Goal: Check status: Check status

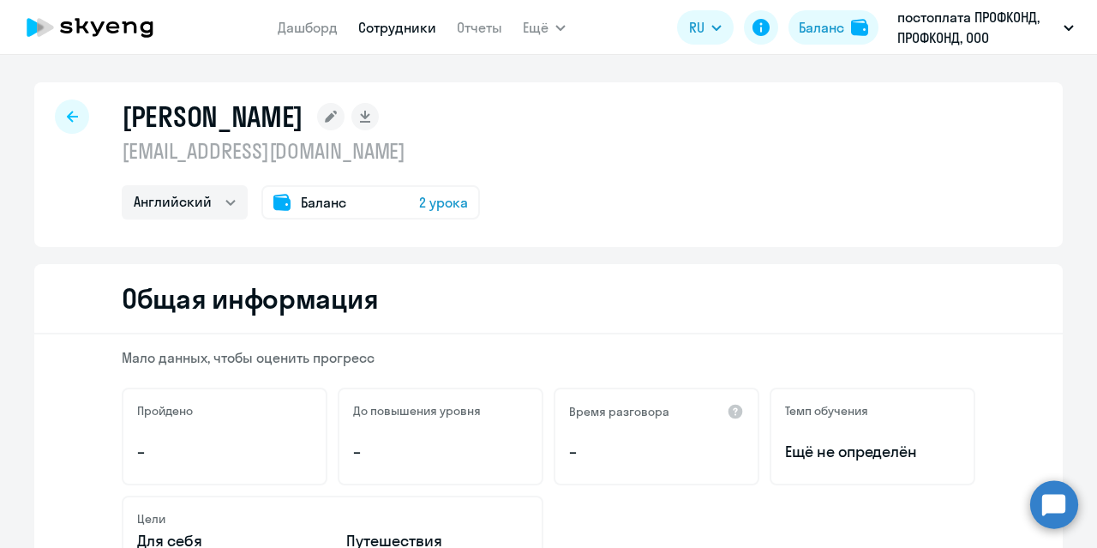
select select "english"
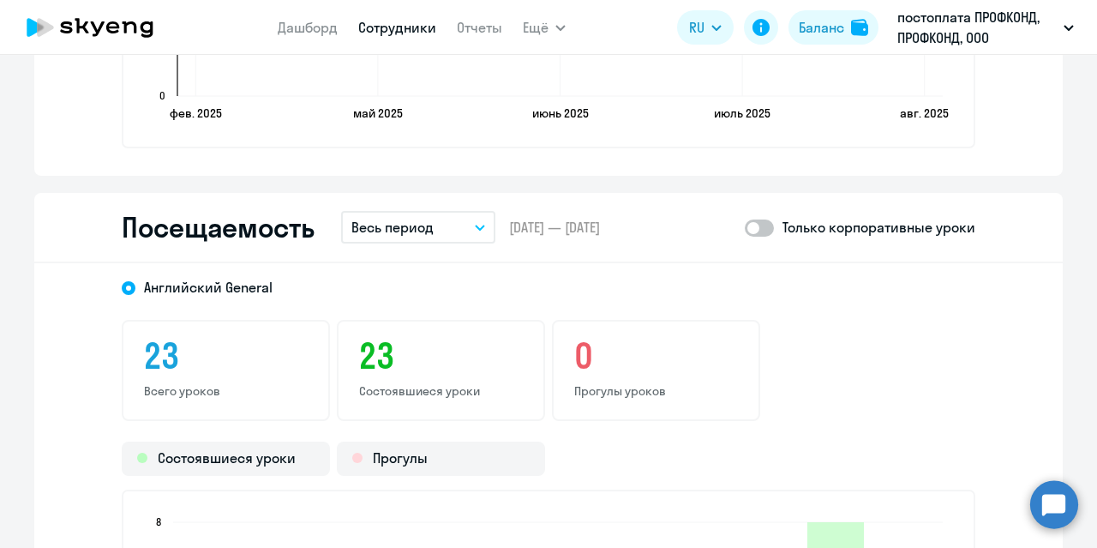
scroll to position [1800, 0]
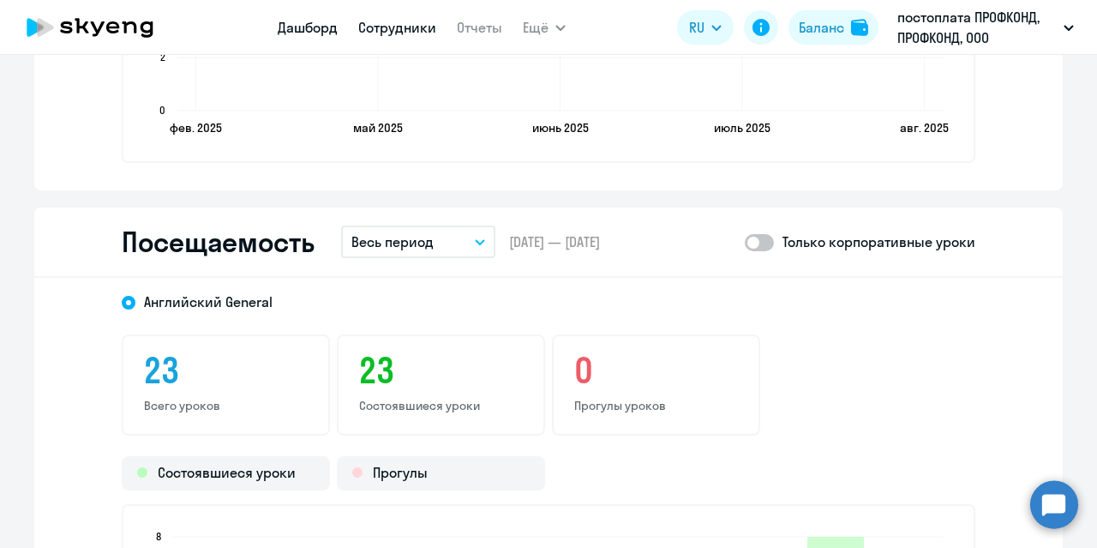
click at [319, 32] on link "Дашборд" at bounding box center [308, 27] width 60 height 17
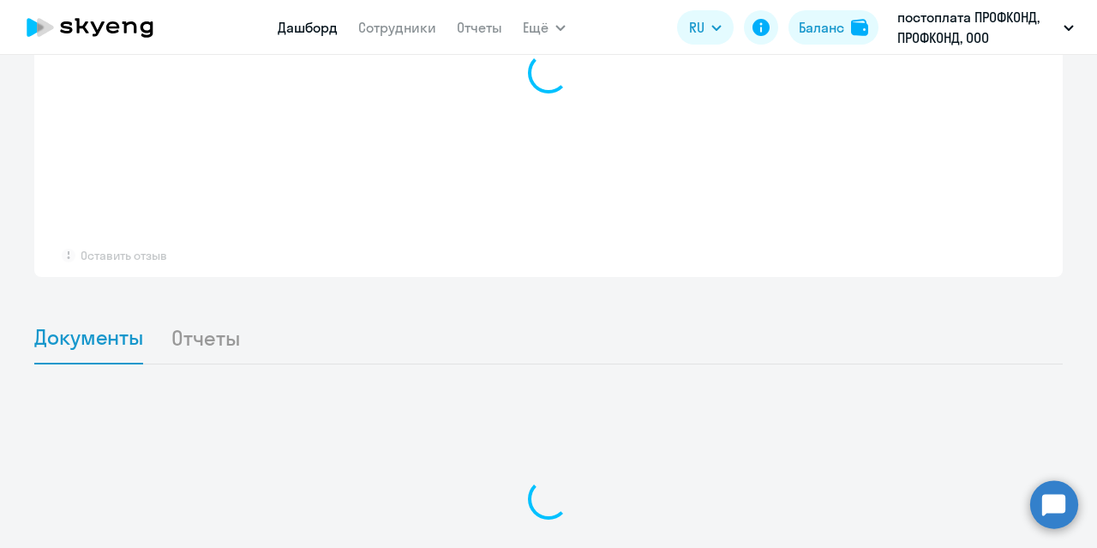
scroll to position [1383, 0]
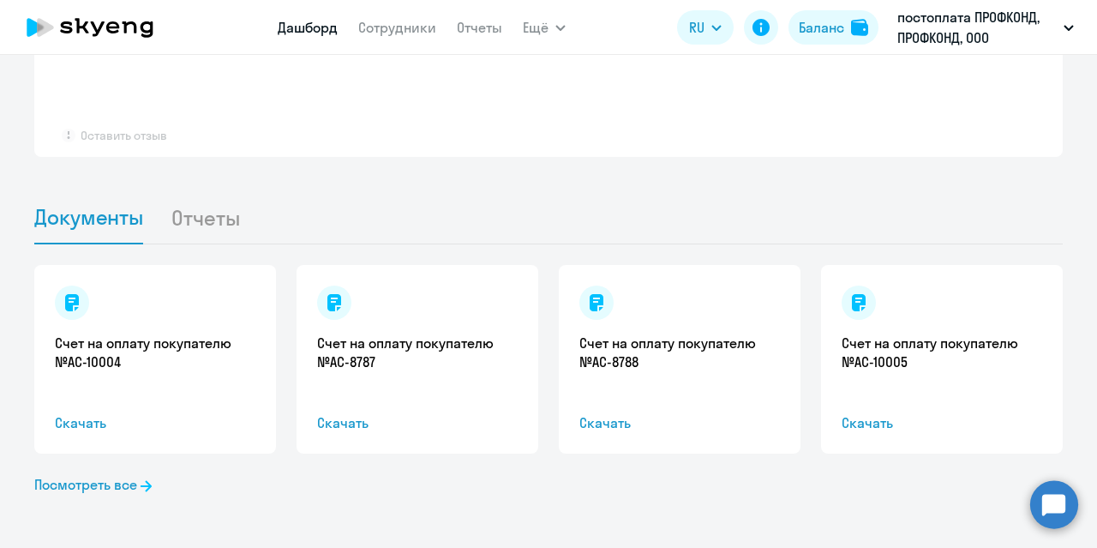
select select "30"
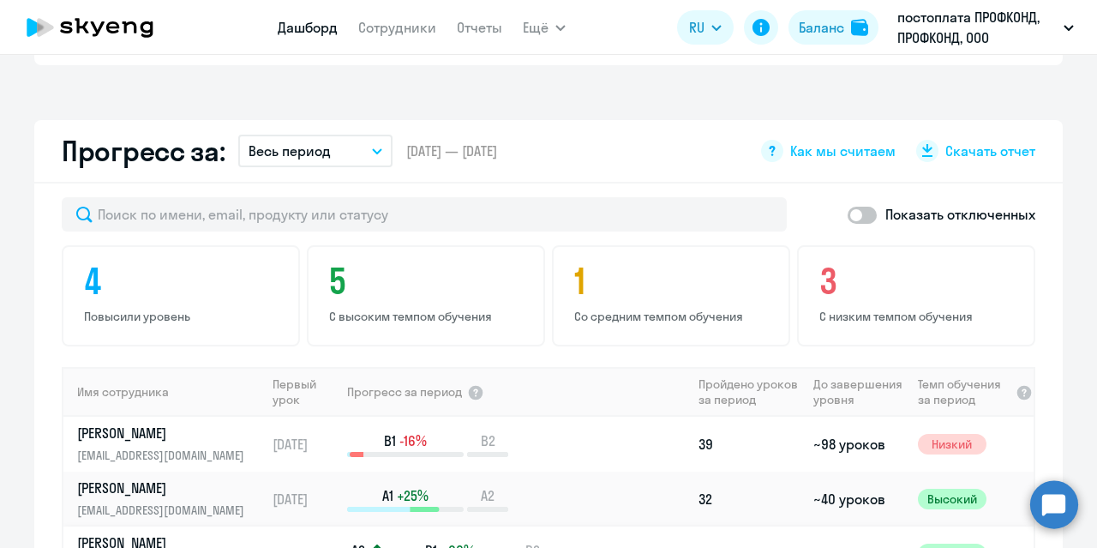
scroll to position [808, 0]
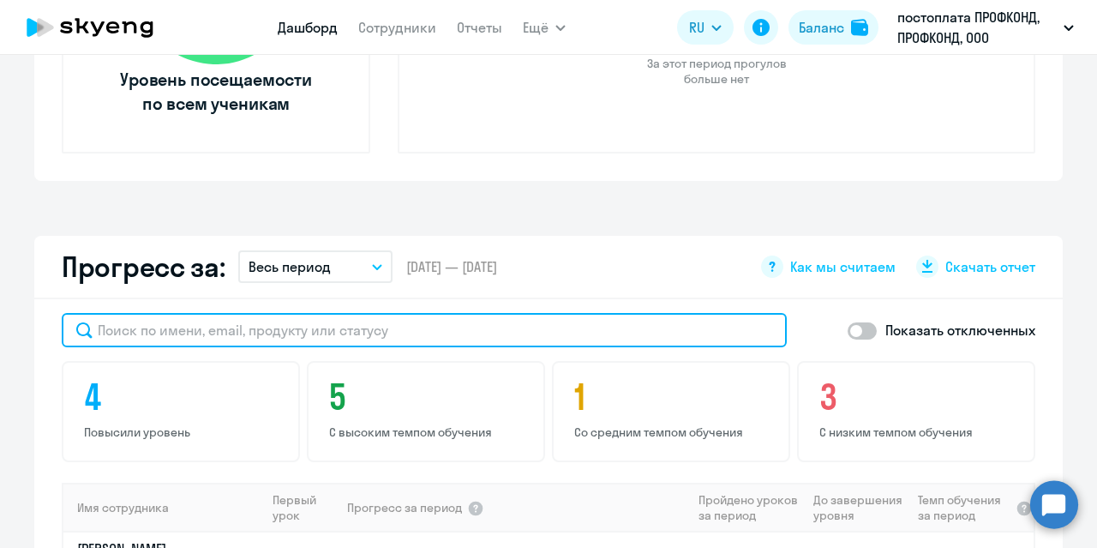
click at [243, 323] on input "text" at bounding box center [424, 330] width 725 height 34
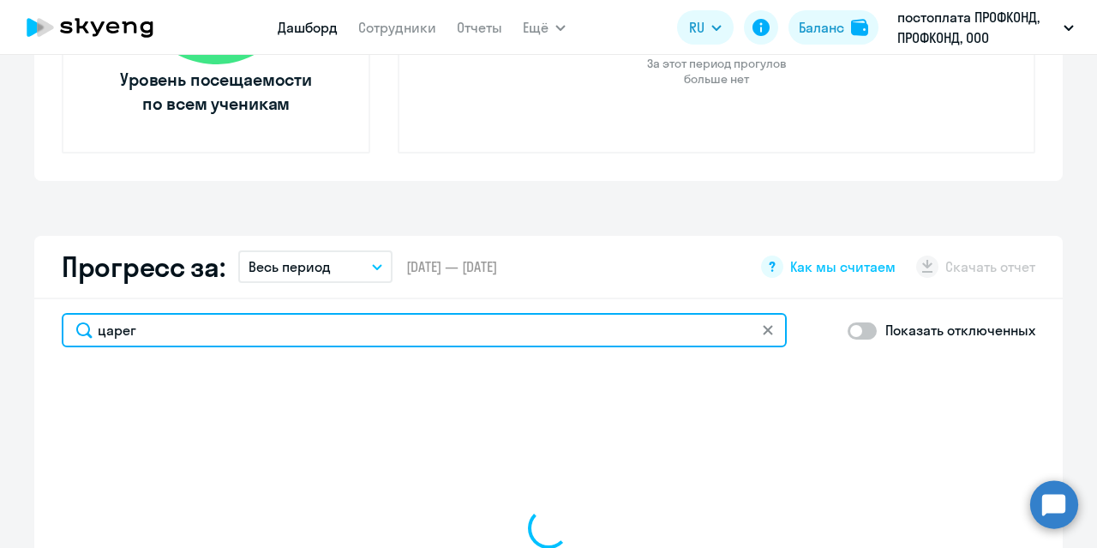
type input "царего"
select select "30"
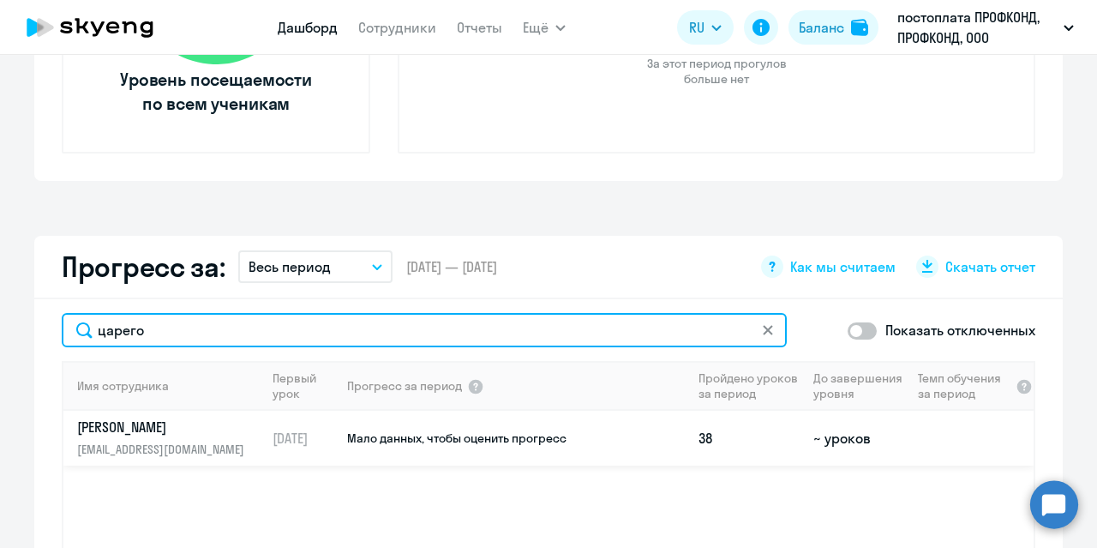
type input "царего"
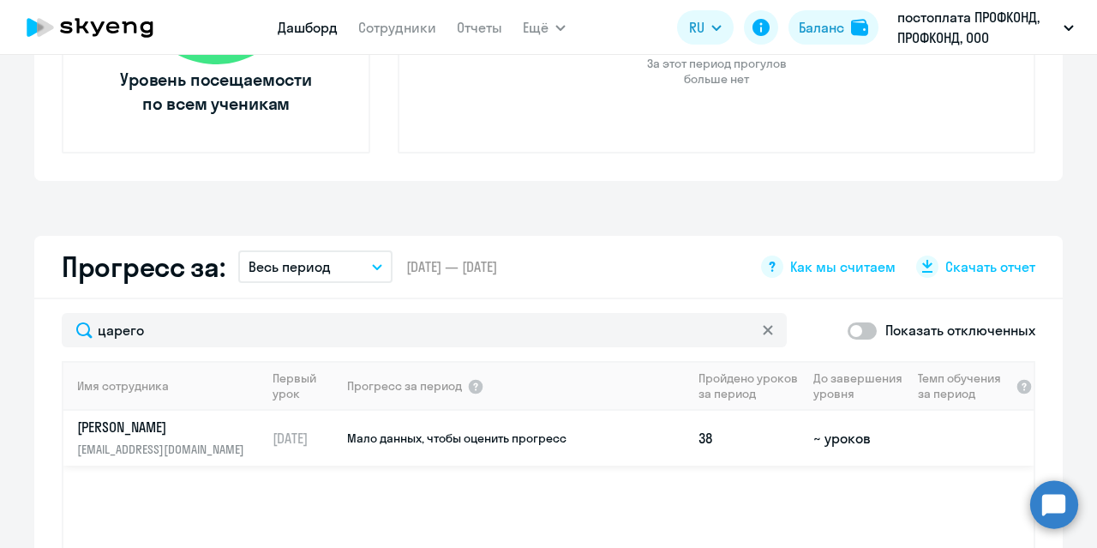
click at [210, 421] on p "[PERSON_NAME]" at bounding box center [165, 426] width 177 height 19
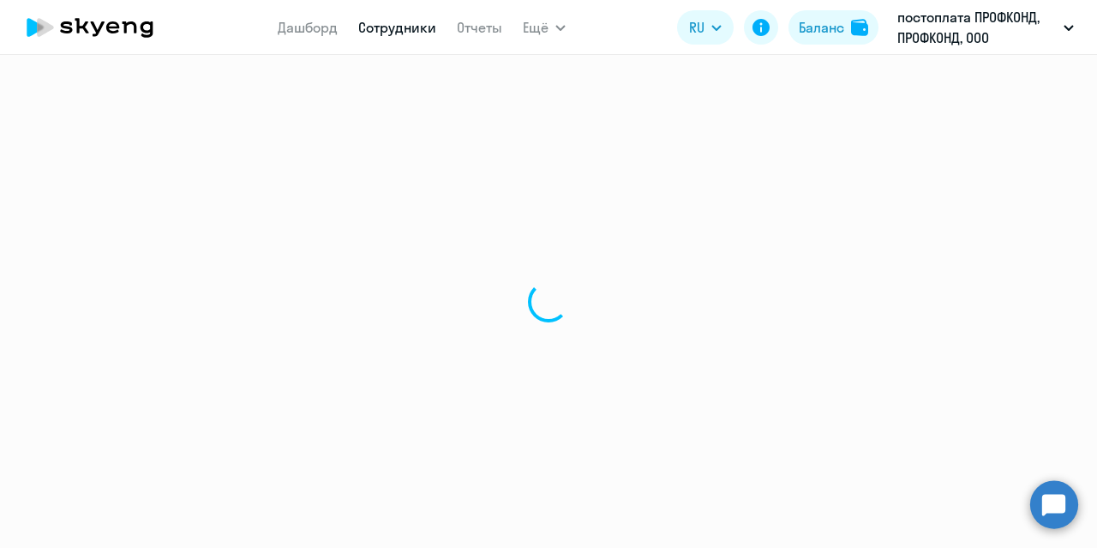
select select "english"
